Goal: Transaction & Acquisition: Purchase product/service

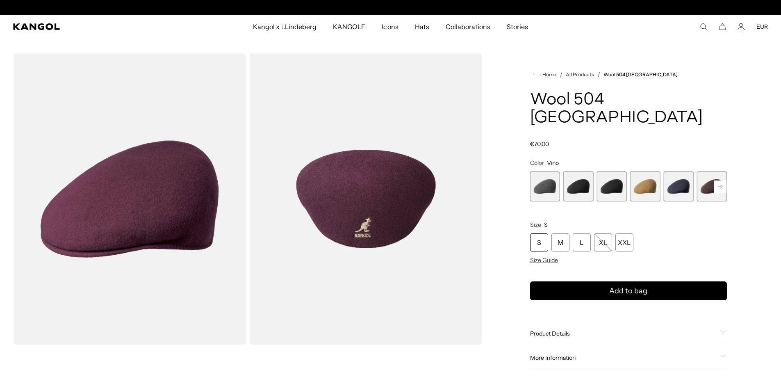
scroll to position [0, 169]
click at [721, 180] on rect at bounding box center [720, 186] width 12 height 12
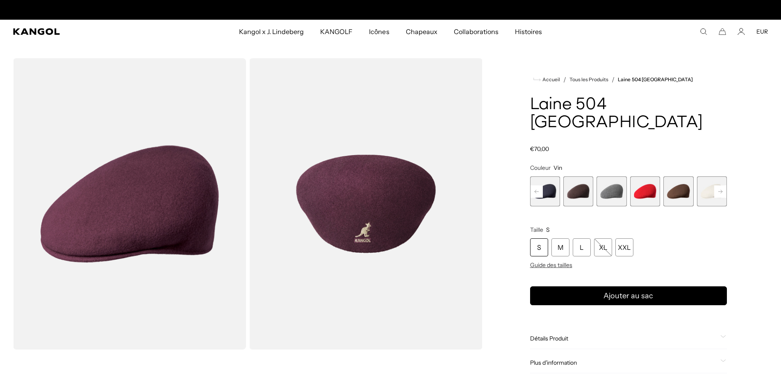
scroll to position [0, 0]
click at [721, 189] on icon at bounding box center [720, 190] width 4 height 3
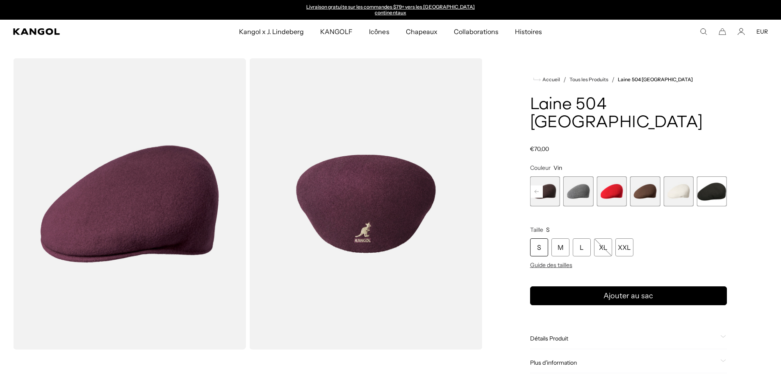
drag, startPoint x: 676, startPoint y: 171, endPoint x: 521, endPoint y: 171, distance: 155.3
click at [677, 176] on span "11 sur 12" at bounding box center [678, 191] width 30 height 30
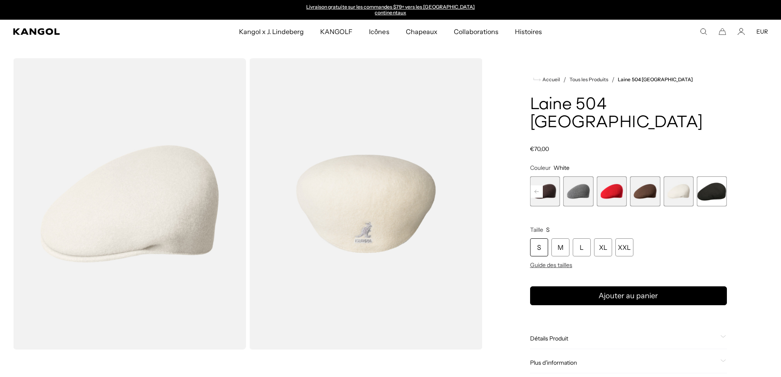
click at [537, 185] on rect at bounding box center [536, 191] width 12 height 12
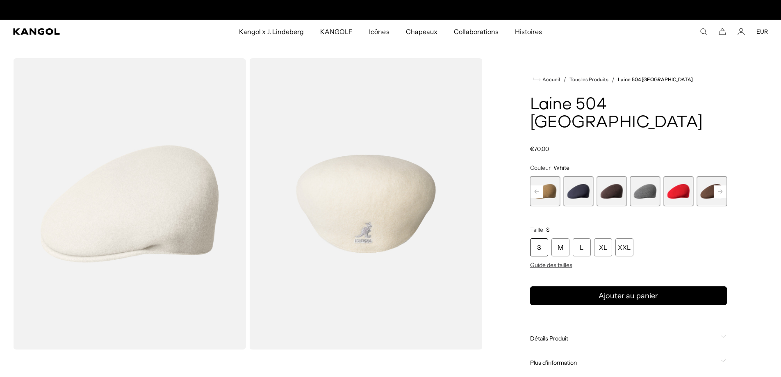
scroll to position [0, 169]
click at [537, 185] on rect at bounding box center [536, 191] width 12 height 12
click at [538, 185] on rect at bounding box center [536, 191] width 12 height 12
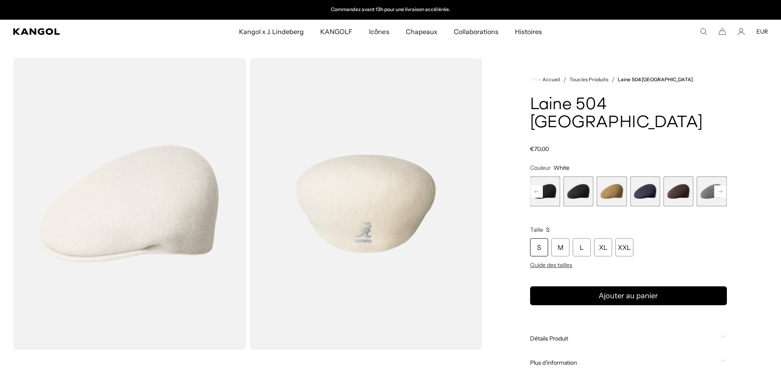
click at [538, 185] on rect at bounding box center [536, 191] width 12 height 12
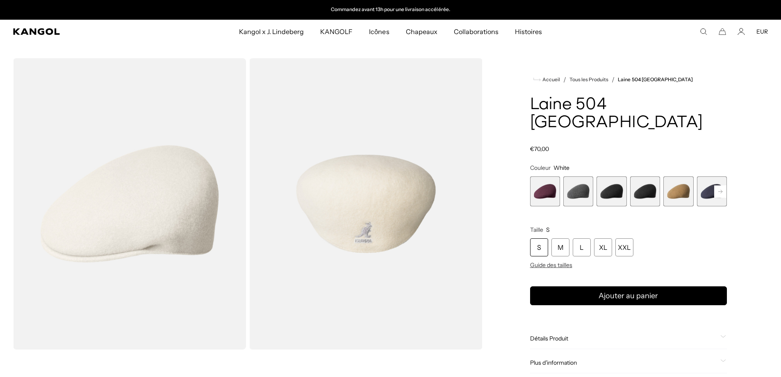
click at [538, 176] on span "1 sur 12" at bounding box center [545, 191] width 30 height 30
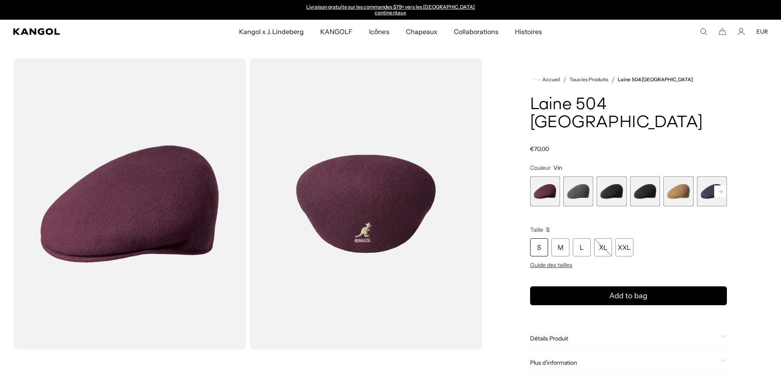
click at [717, 185] on rect at bounding box center [720, 191] width 12 height 12
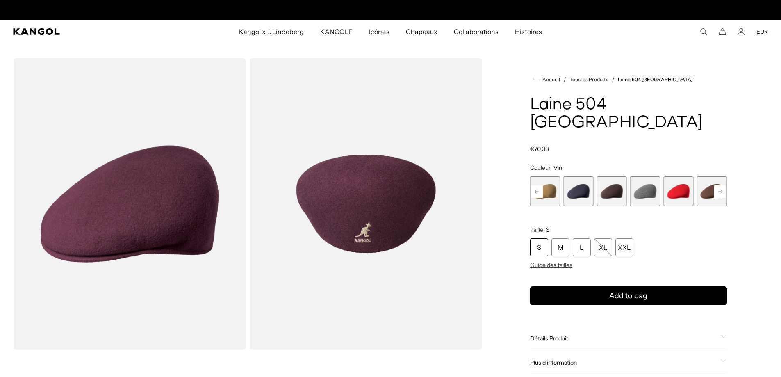
scroll to position [0, 169]
click at [717, 185] on rect at bounding box center [720, 191] width 12 height 12
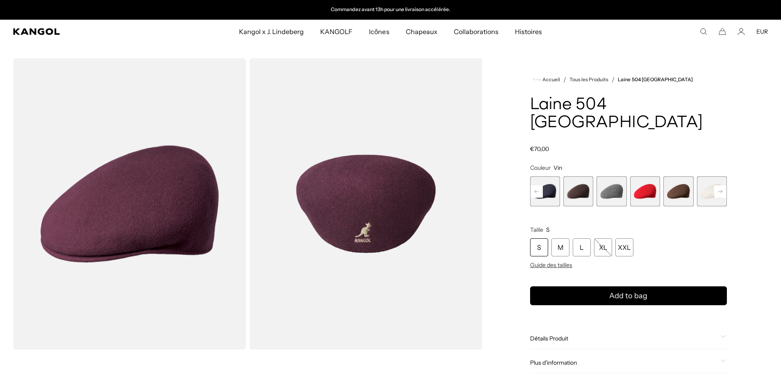
click at [717, 185] on rect at bounding box center [720, 191] width 12 height 12
click at [717, 176] on span "12 sur 12" at bounding box center [712, 191] width 30 height 30
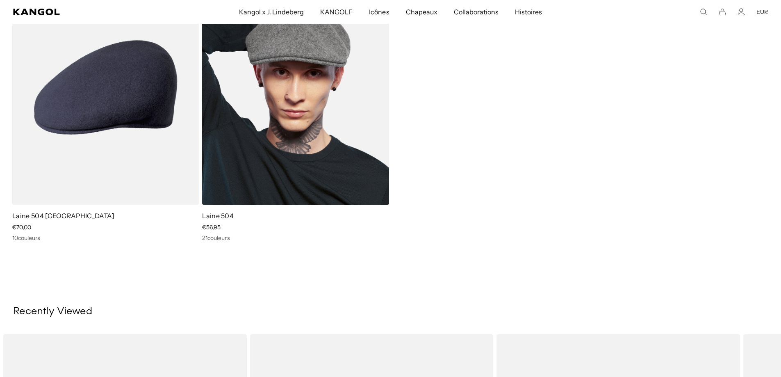
click at [293, 91] on img at bounding box center [295, 87] width 186 height 234
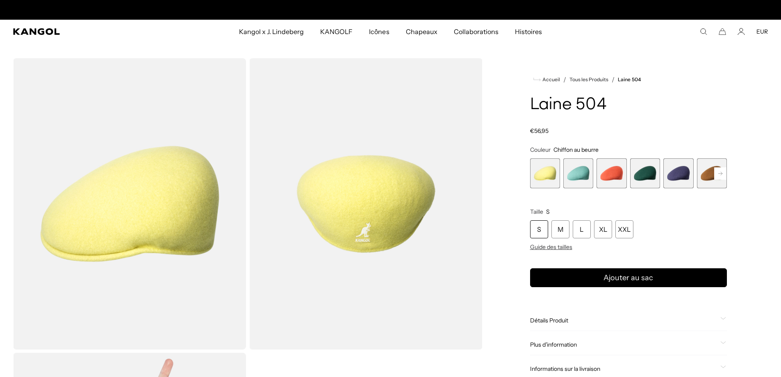
scroll to position [0, 169]
click at [647, 173] on span "4 sur 21" at bounding box center [645, 173] width 30 height 30
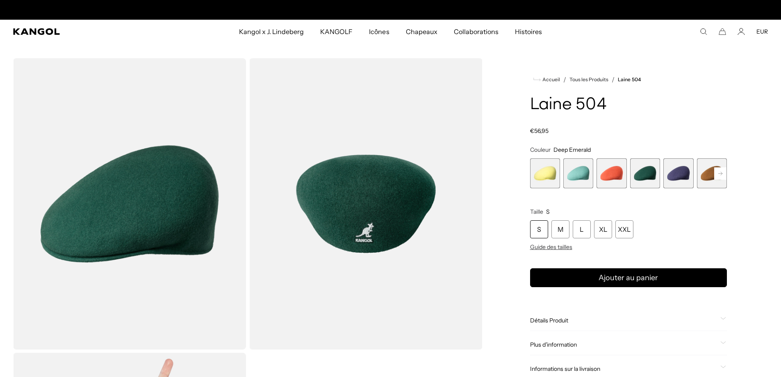
scroll to position [0, 169]
